Goal: Information Seeking & Learning: Learn about a topic

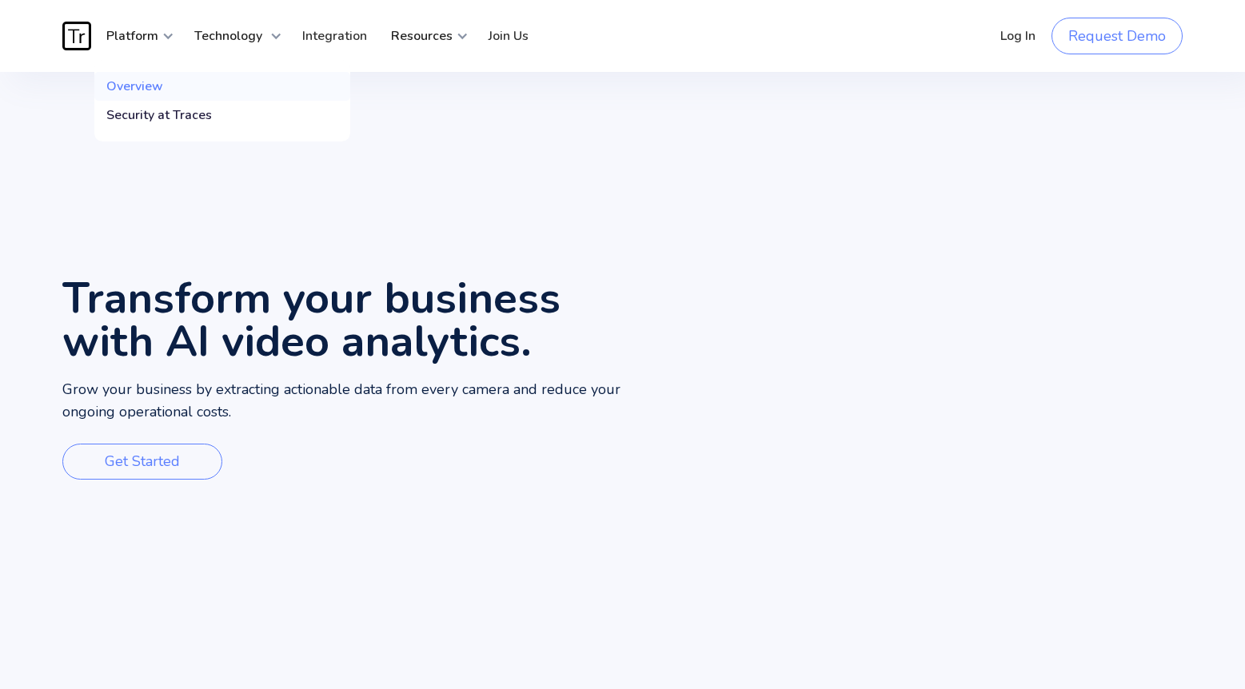
click at [154, 86] on div "Overview" at bounding box center [134, 86] width 57 height 16
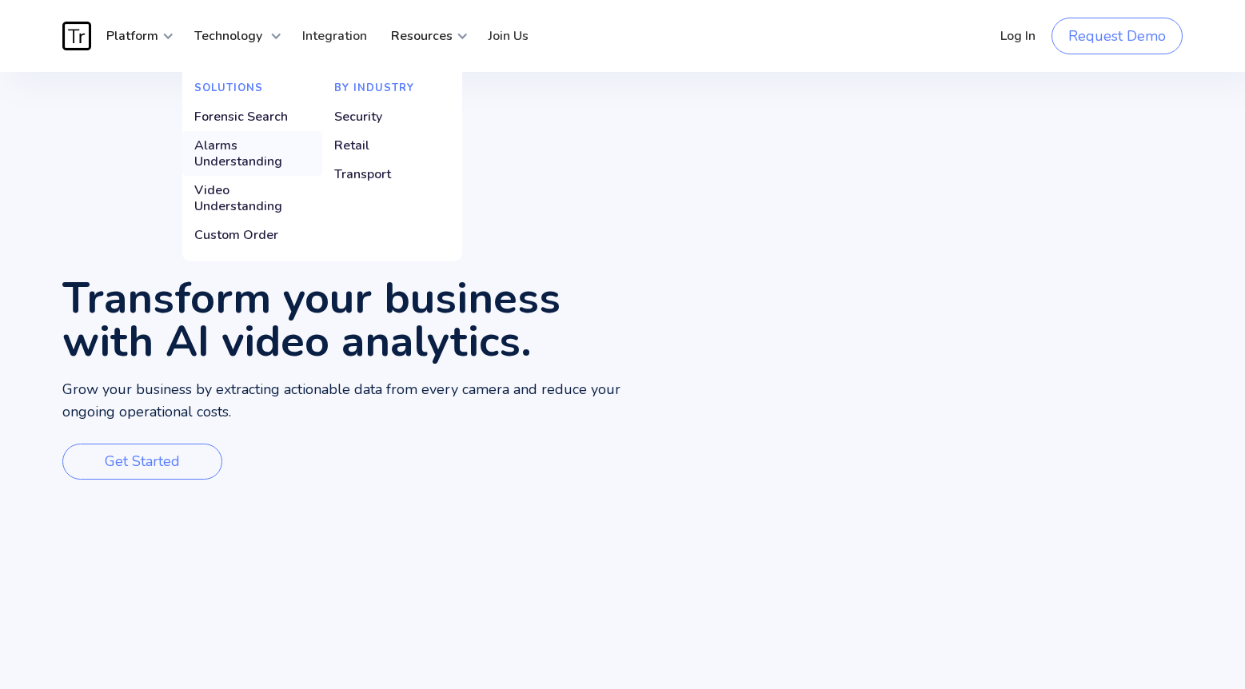
click at [240, 159] on div "Alarms Understanding" at bounding box center [252, 154] width 116 height 32
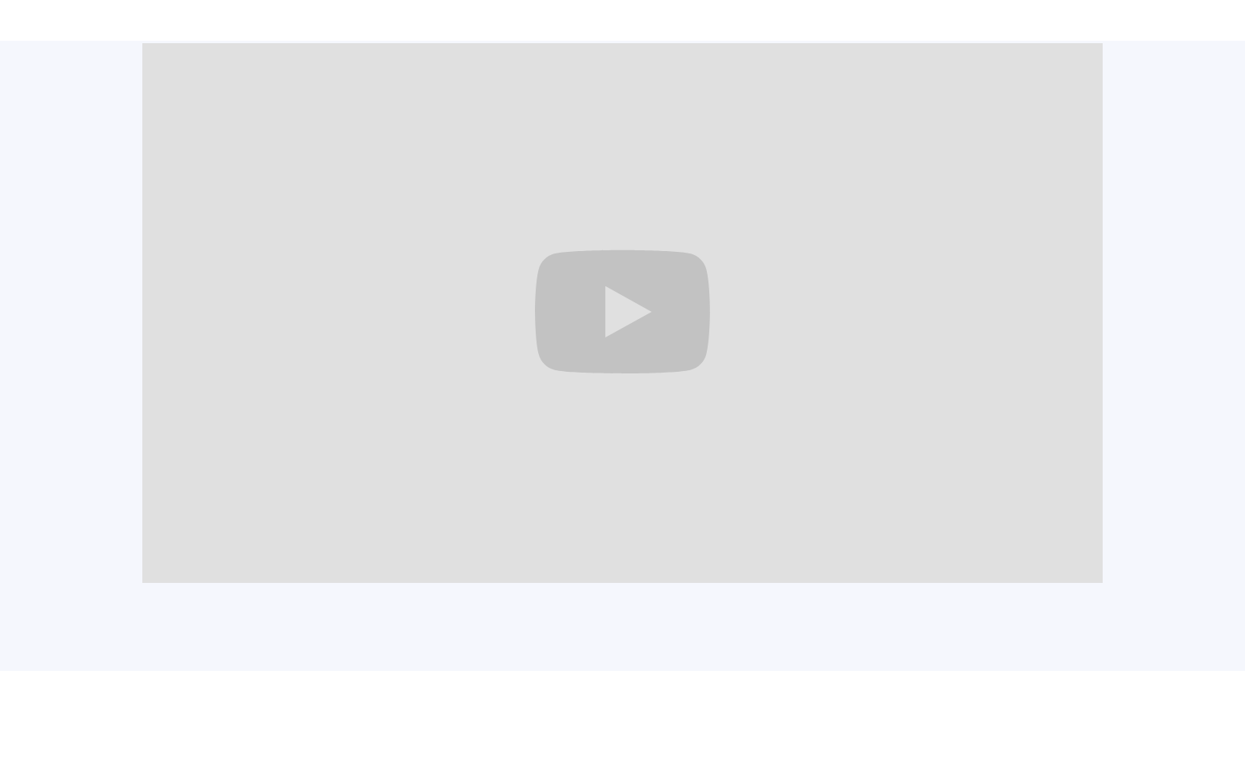
scroll to position [1567, 0]
